Goal: Information Seeking & Learning: Learn about a topic

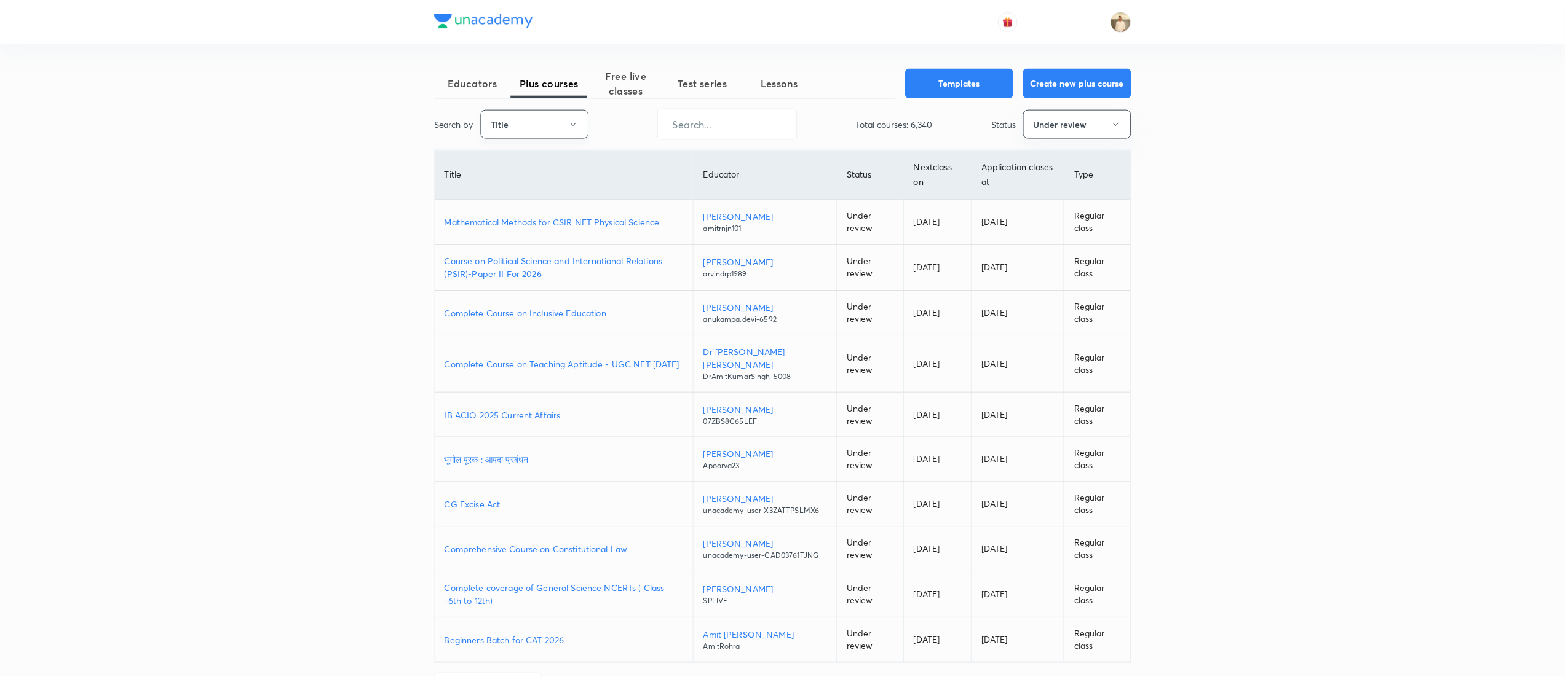
click at [552, 120] on button "Title" at bounding box center [535, 124] width 108 height 29
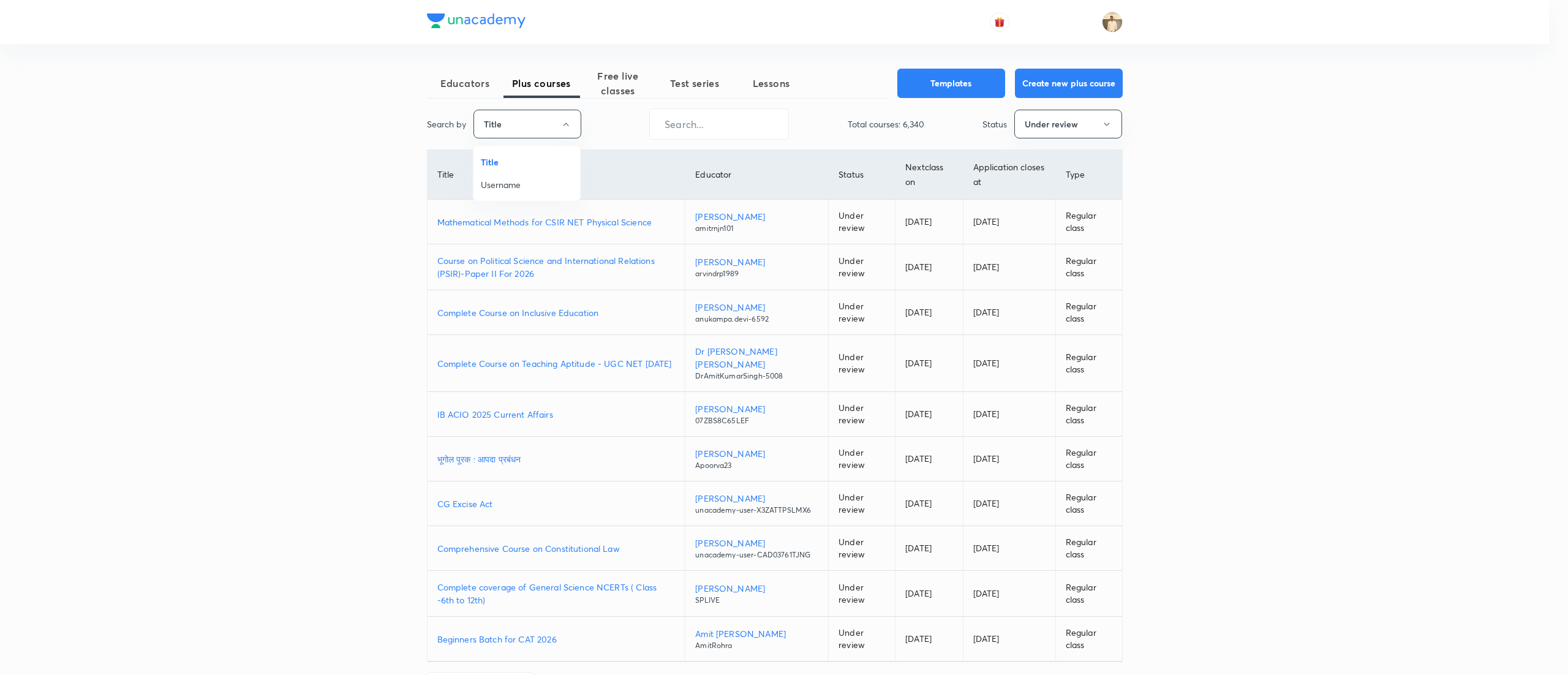
click at [507, 184] on span "Username" at bounding box center [527, 184] width 92 height 13
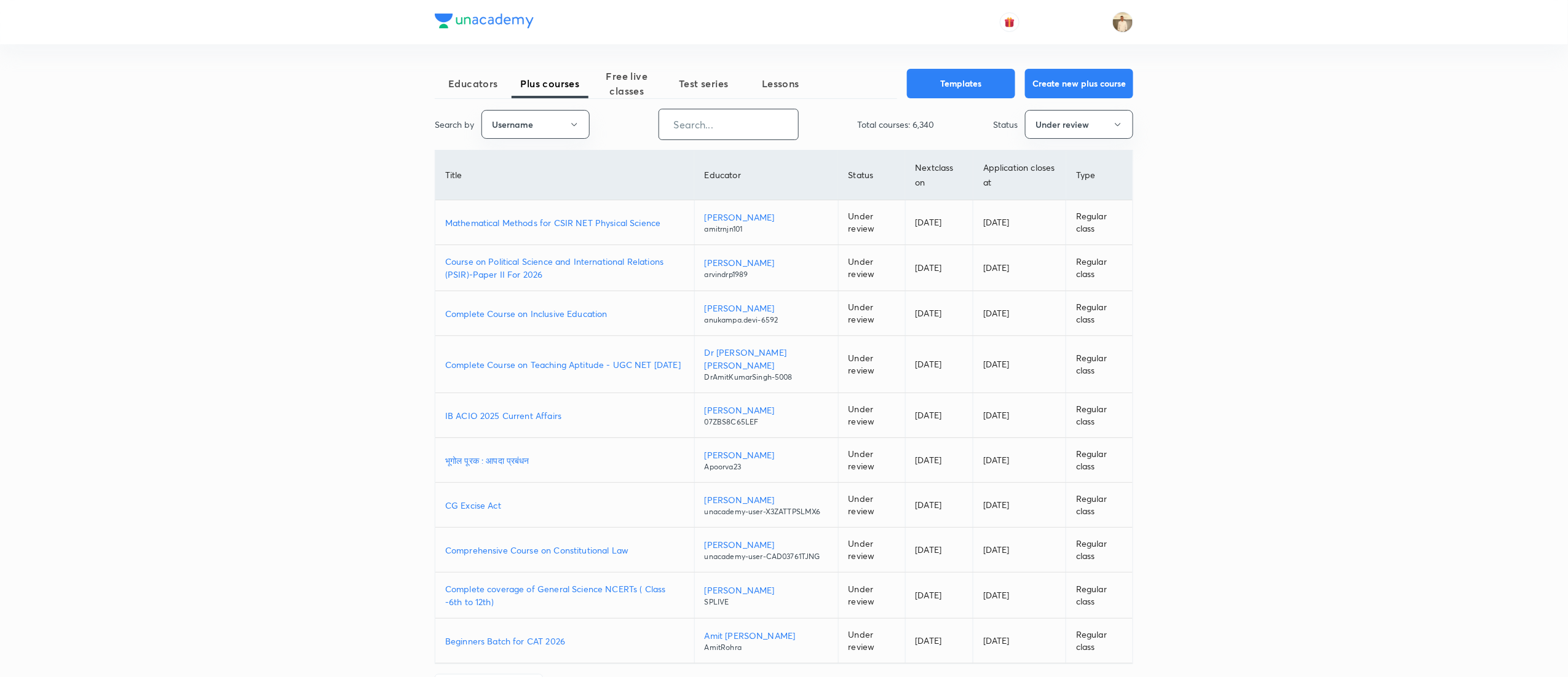
click at [729, 118] on input "text" at bounding box center [728, 125] width 139 height 31
paste input "lishathakur-3170"
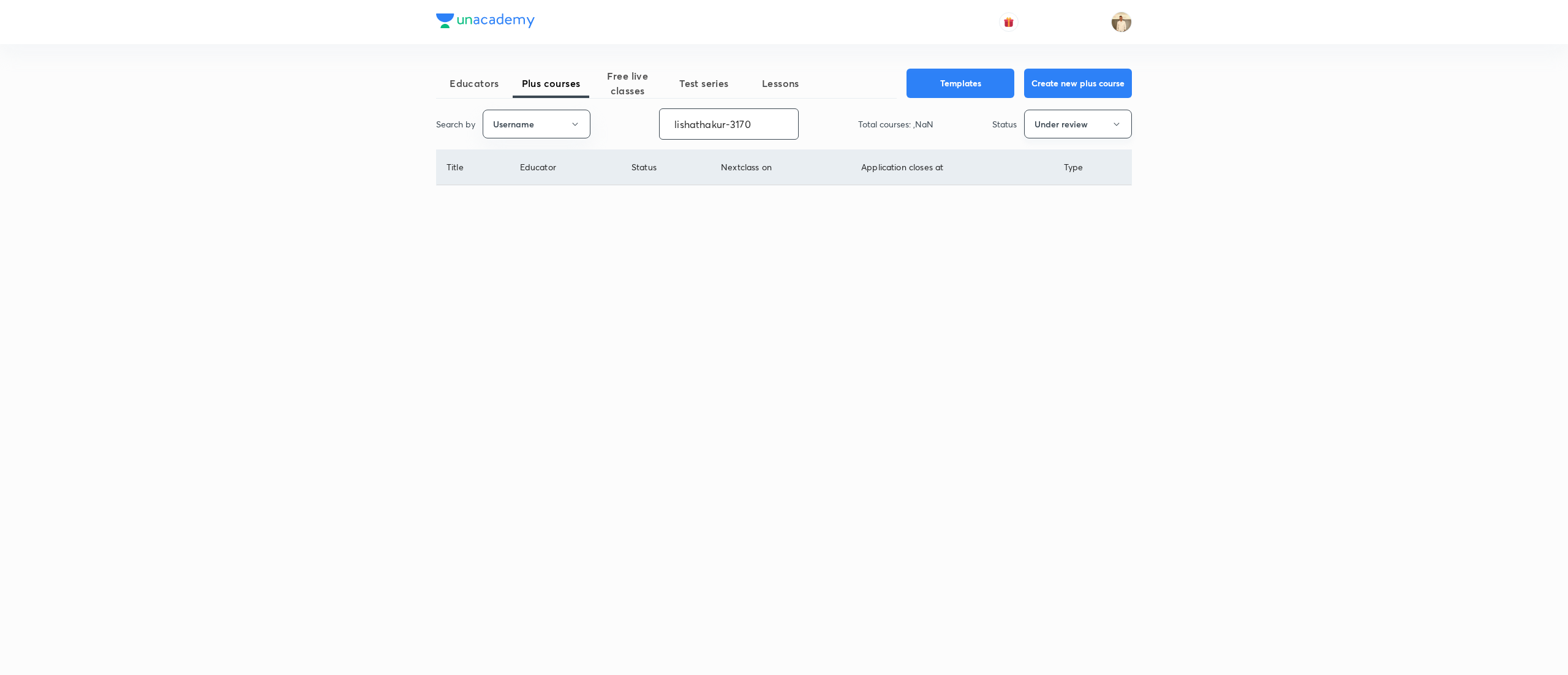
type input "lishathakur-3170"
click at [1088, 127] on button "Under review" at bounding box center [1078, 124] width 108 height 29
click at [1051, 234] on span "Live" at bounding box center [1078, 230] width 92 height 13
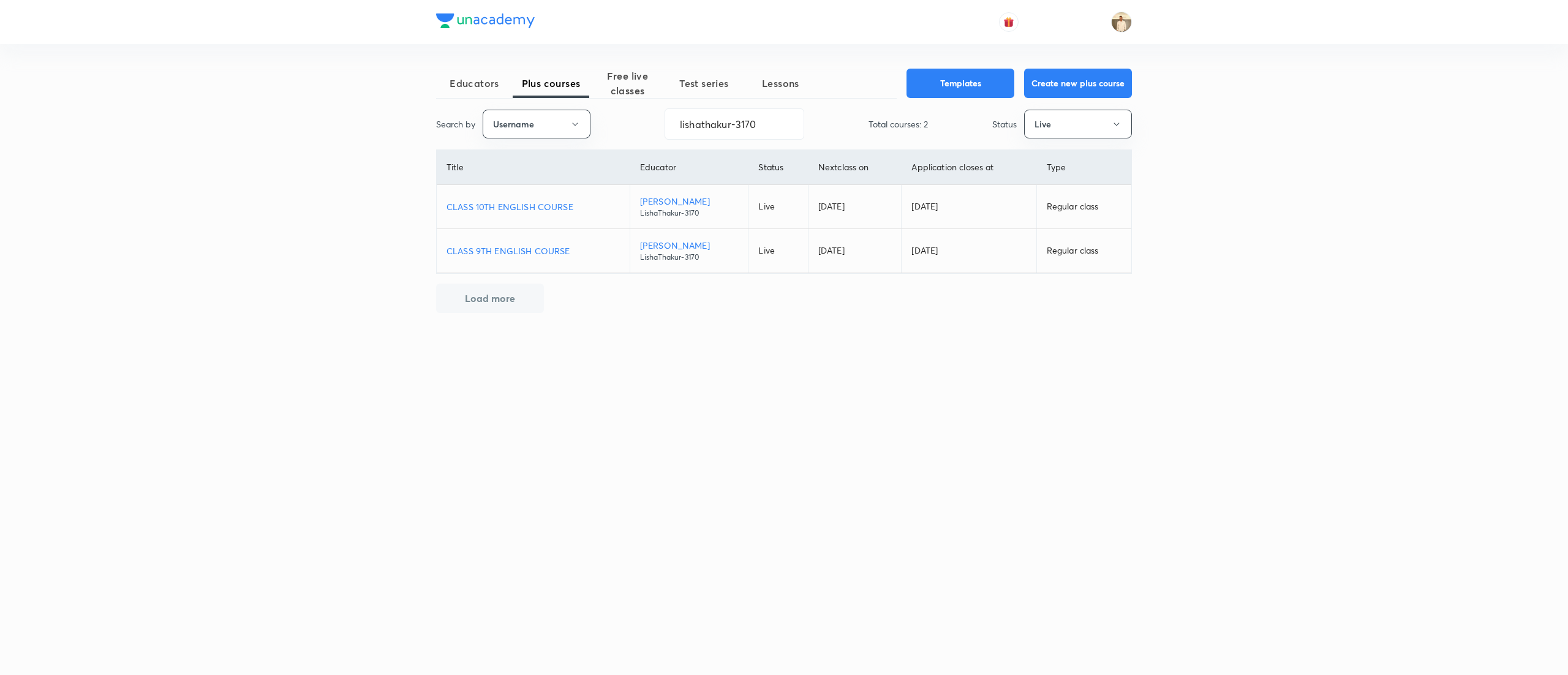
click at [537, 208] on p "CLASS 10TH ENGLISH COURSE" at bounding box center [532, 206] width 173 height 13
click at [517, 251] on p "CLASS 9TH ENGLISH COURSE" at bounding box center [532, 251] width 173 height 13
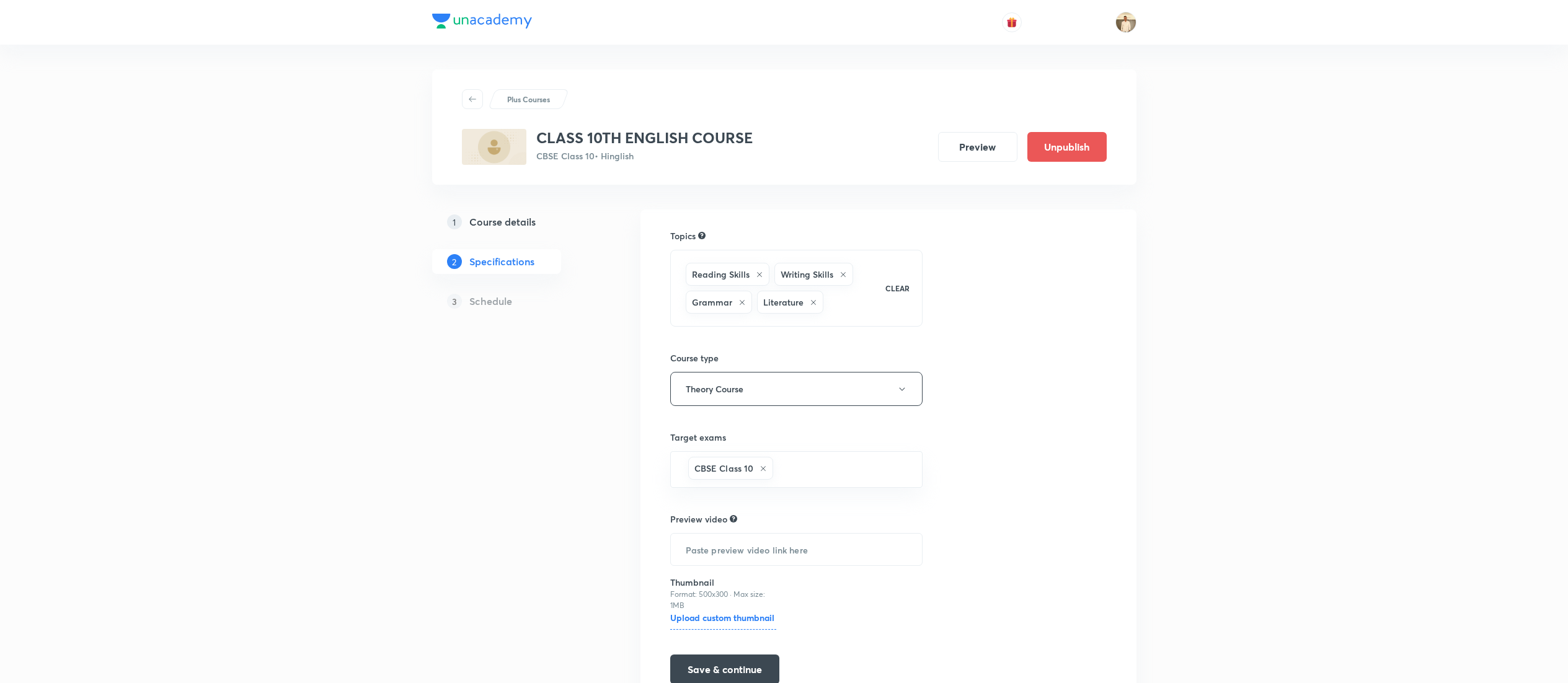
click at [970, 148] on button "Preview" at bounding box center [978, 147] width 79 height 30
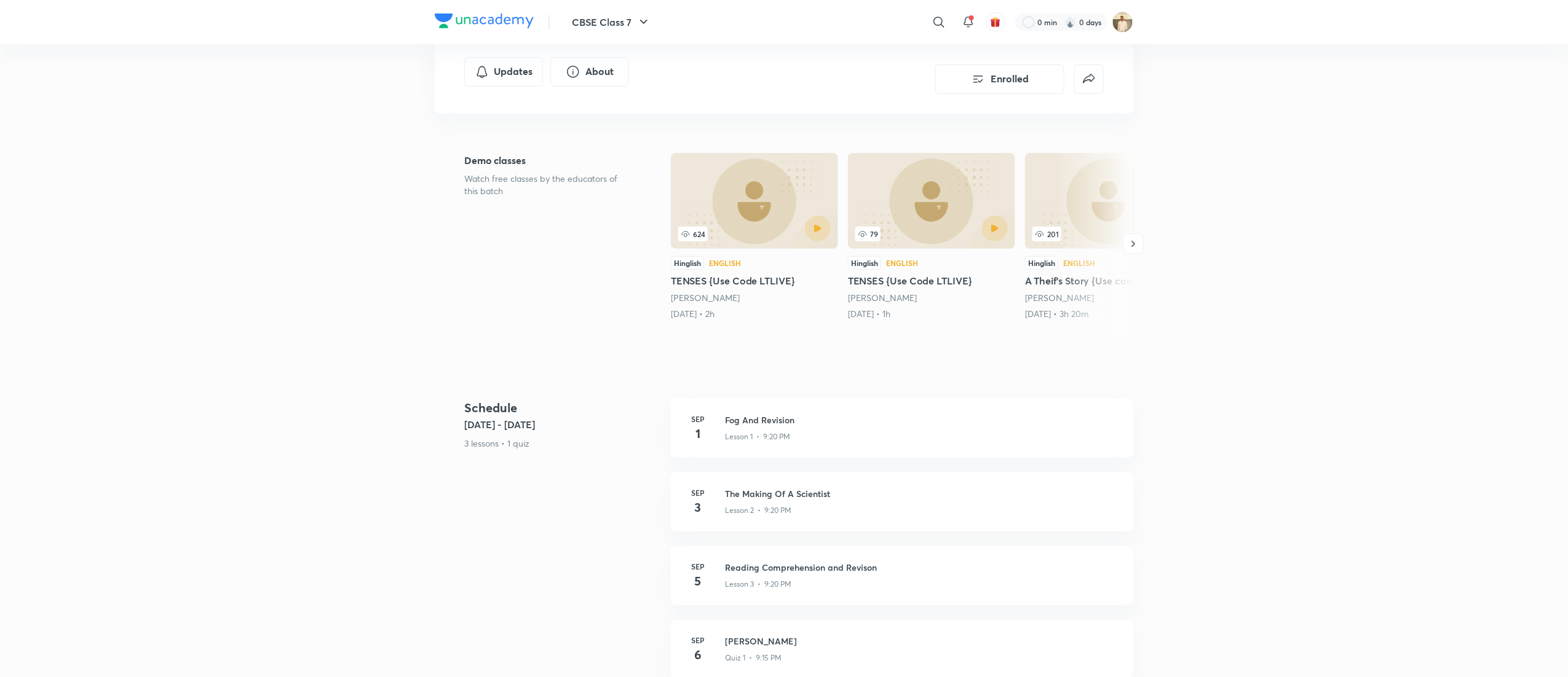
scroll to position [236, 0]
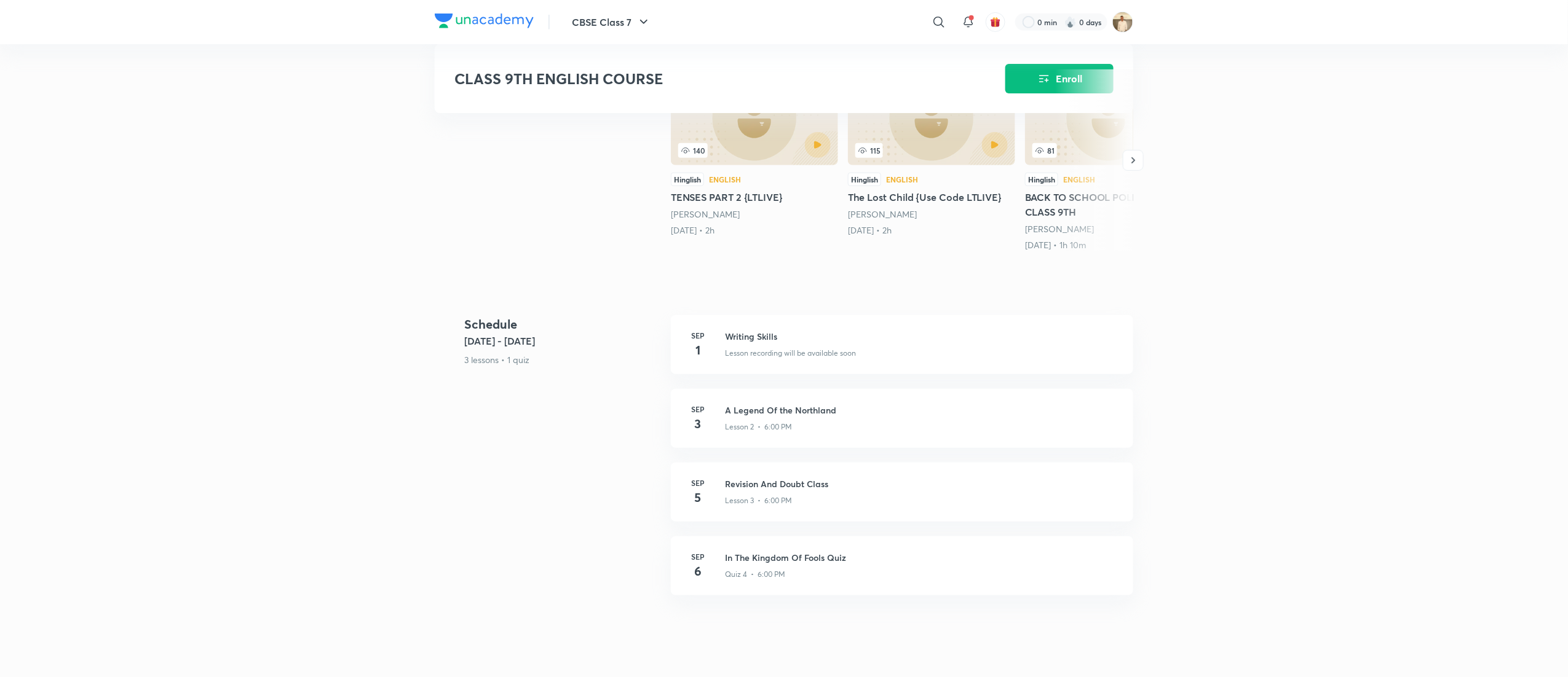
scroll to position [331, 0]
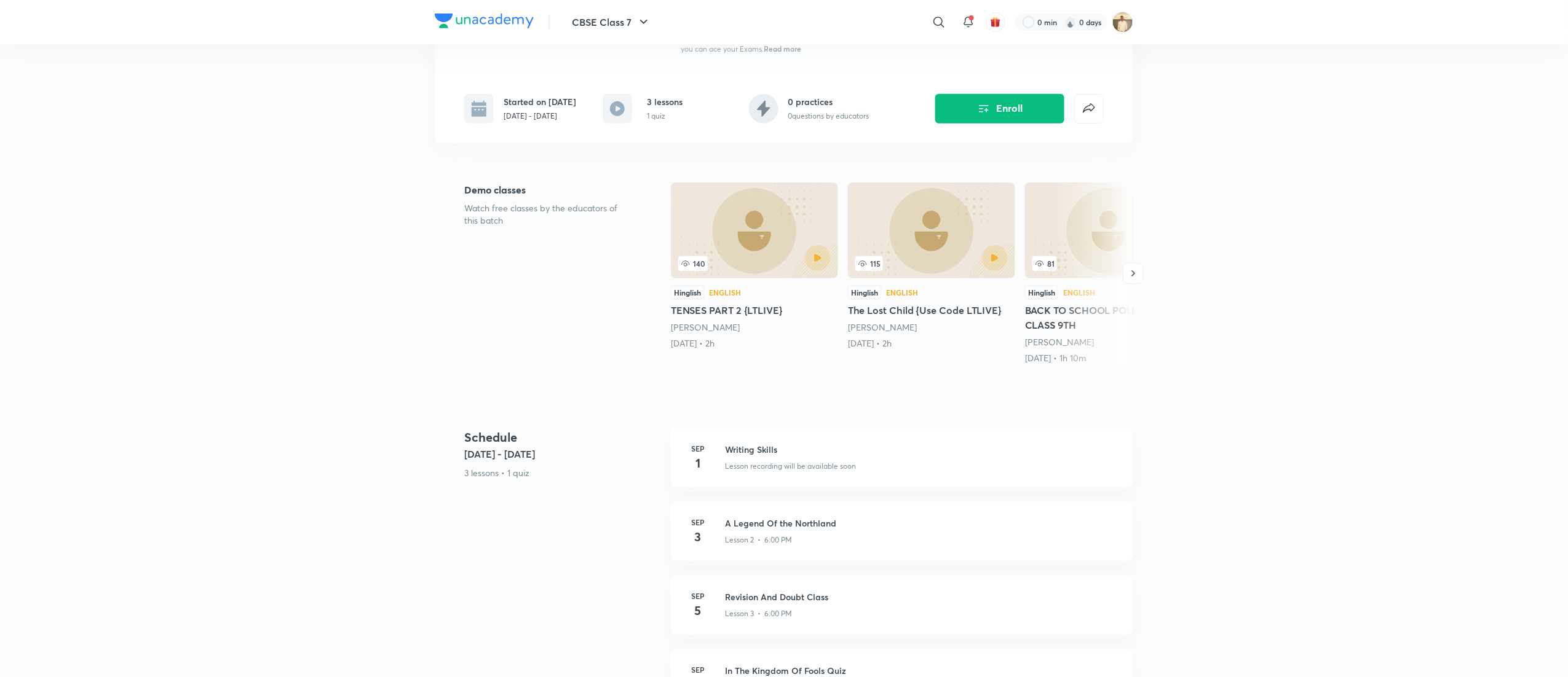
scroll to position [222, 0]
drag, startPoint x: 687, startPoint y: 441, endPoint x: 1277, endPoint y: 403, distance: 591.2
click at [1277, 403] on div "CBSE Class 7 ​ 0 min 0 days CLASS 9TH ENGLISH COURSE Enroll CBSE Class 9 Plus S…" at bounding box center [784, 515] width 1568 height 1474
